Goal: Navigation & Orientation: Find specific page/section

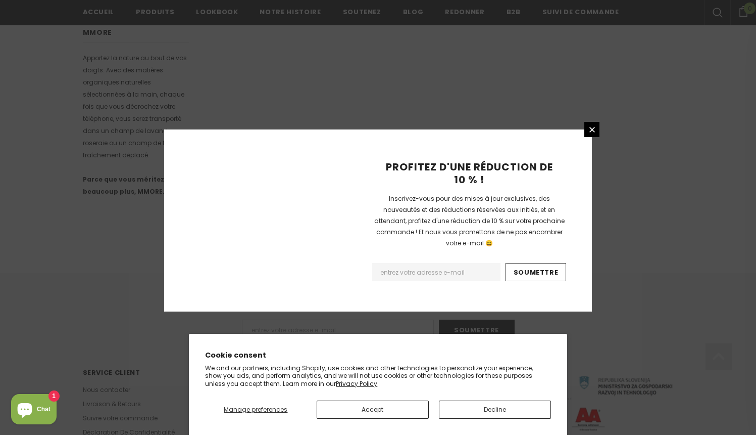
scroll to position [626, 0]
